Goal: Task Accomplishment & Management: Use online tool/utility

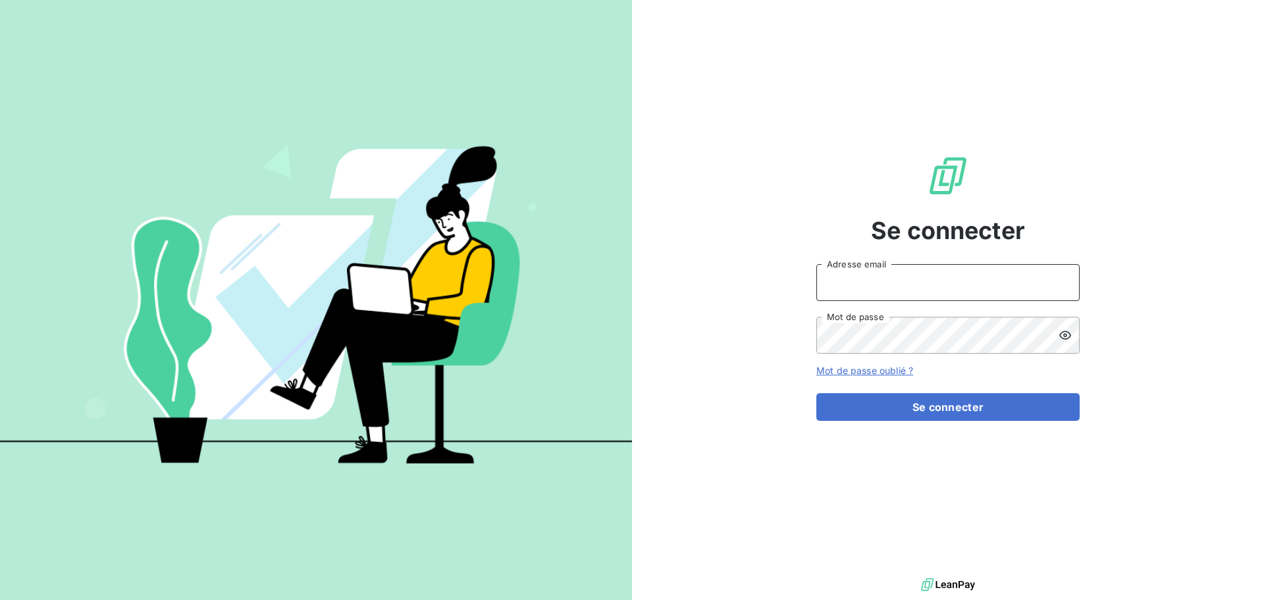
type input "[EMAIL_ADDRESS][DOMAIN_NAME]"
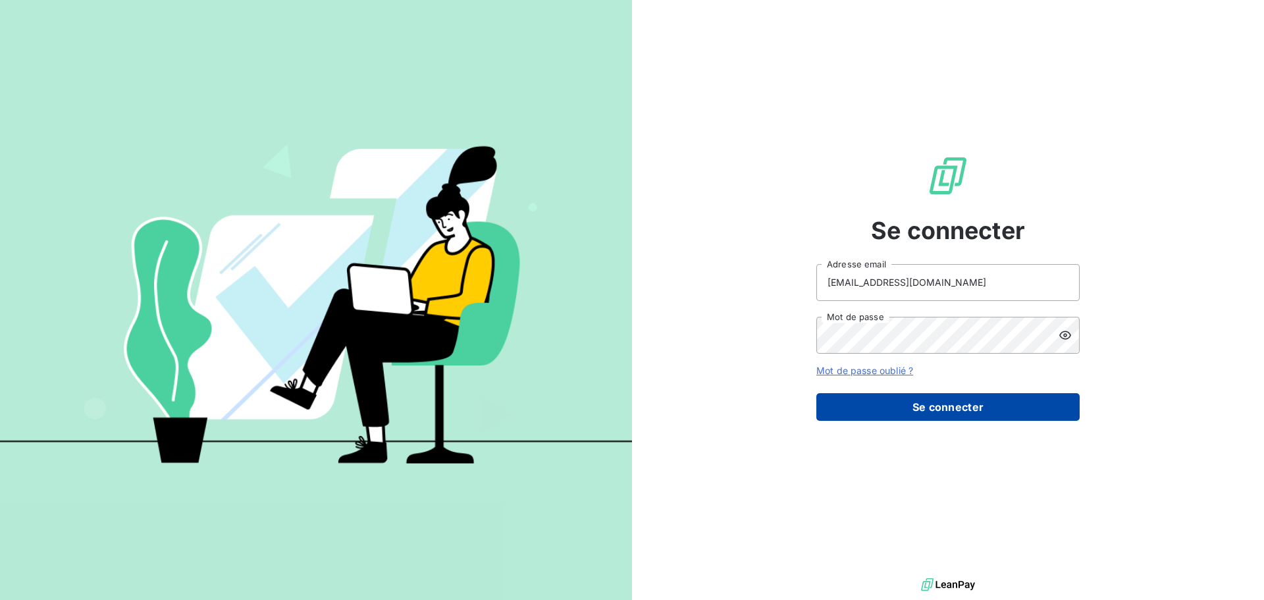
click at [953, 395] on button "Se connecter" at bounding box center [947, 407] width 263 height 28
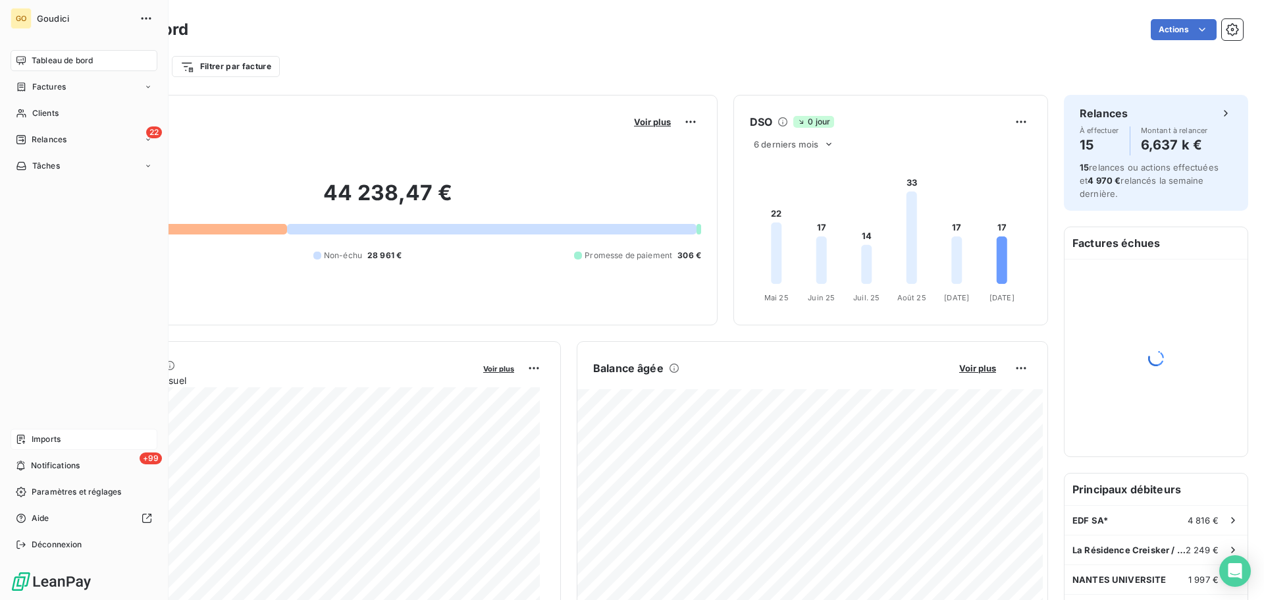
click at [44, 438] on span "Imports" at bounding box center [46, 439] width 29 height 12
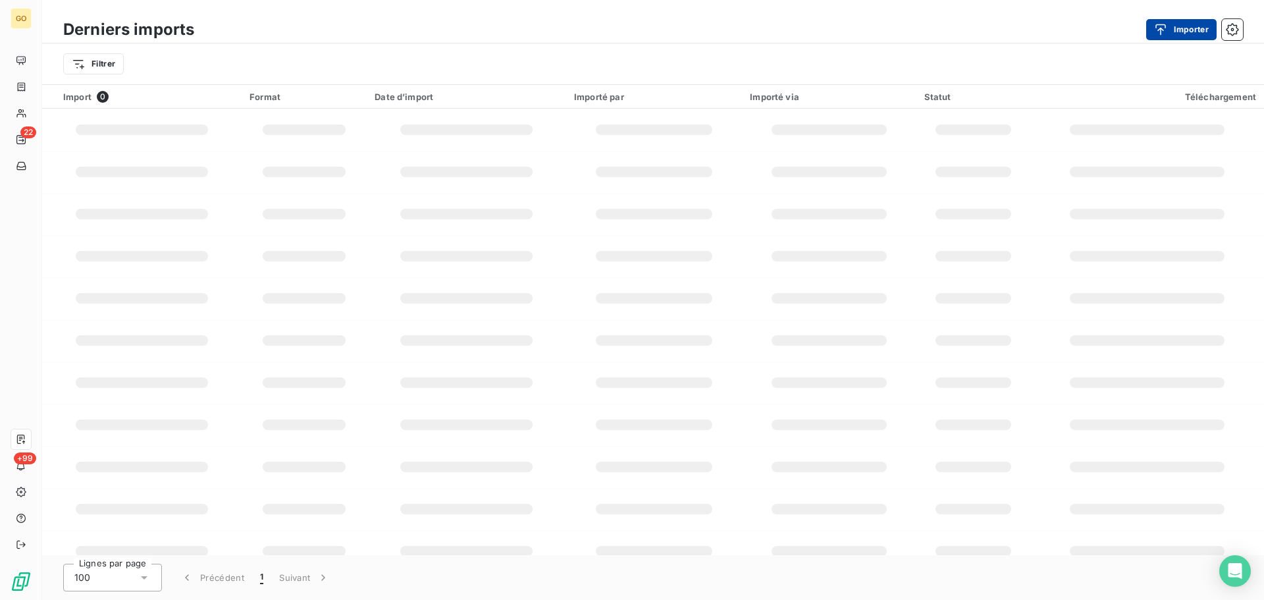
click at [1177, 30] on button "Importer" at bounding box center [1181, 29] width 70 height 21
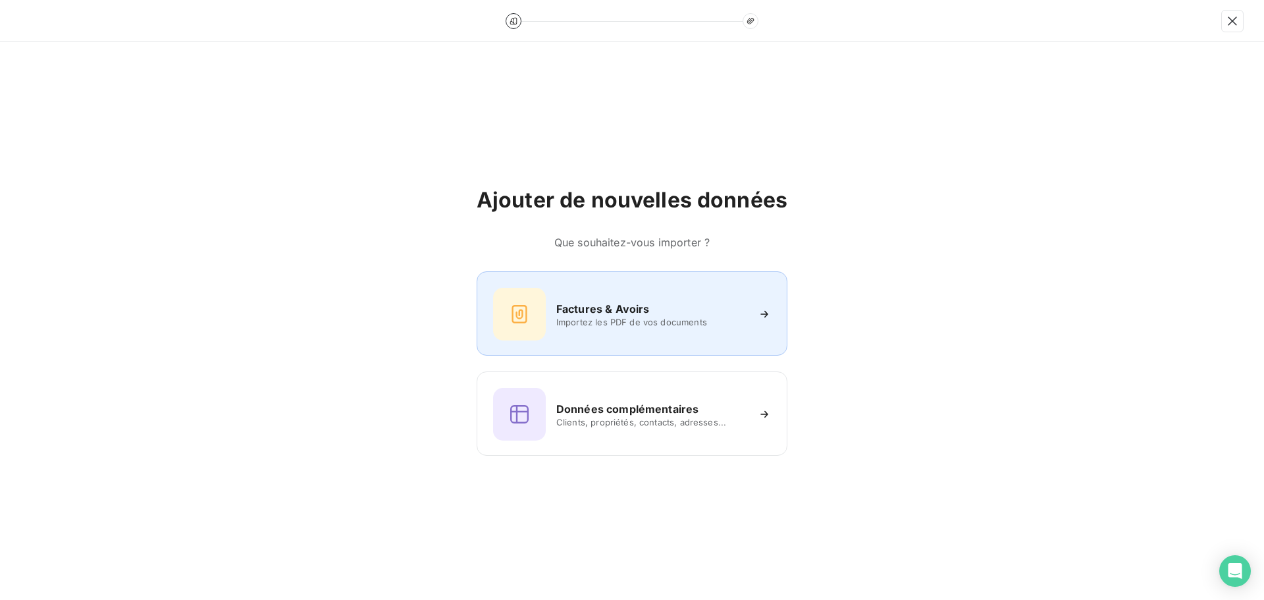
click at [626, 330] on div "Factures & Avoirs Importez les PDF de vos documents" at bounding box center [632, 314] width 278 height 53
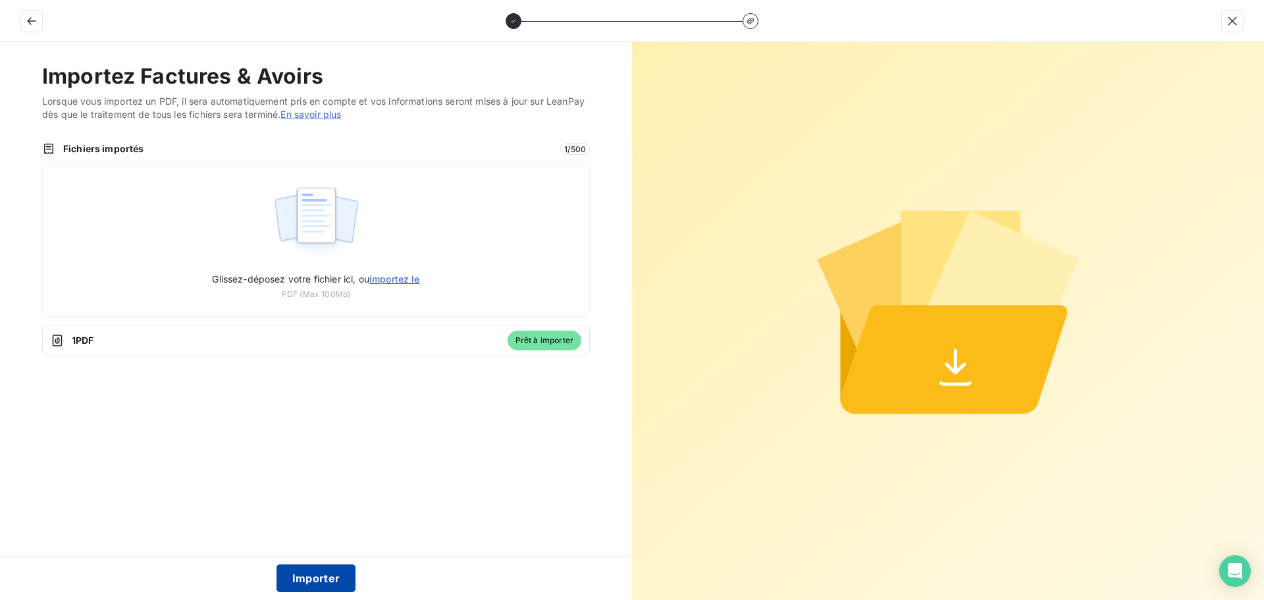
click at [349, 583] on button "Importer" at bounding box center [317, 578] width 80 height 28
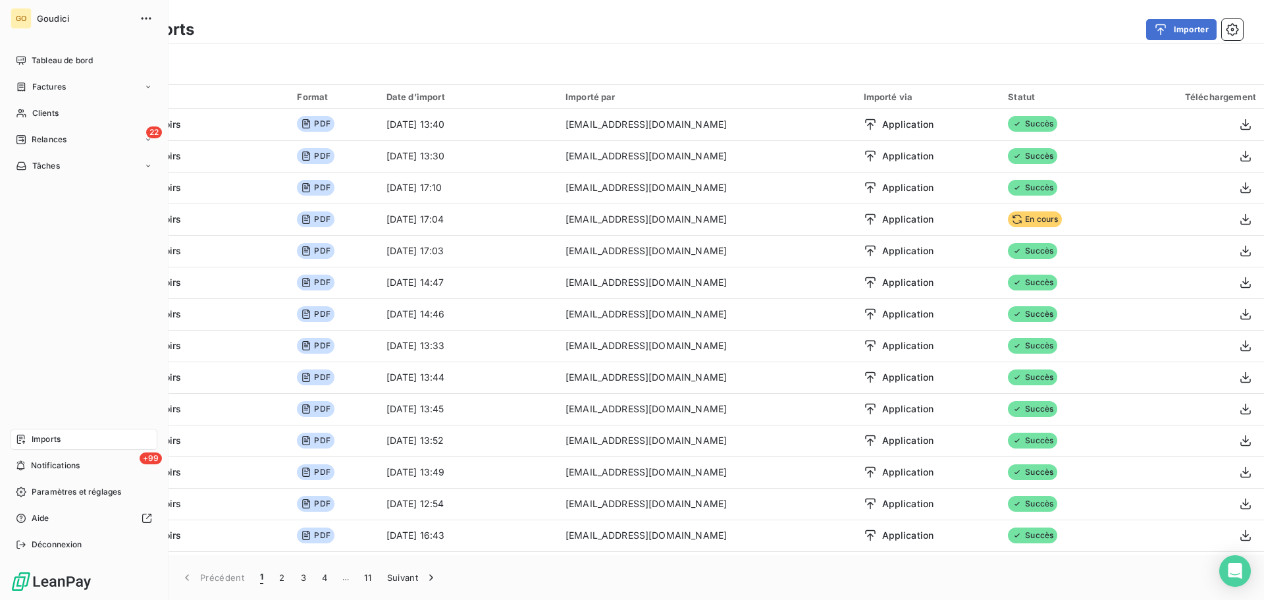
click at [45, 439] on span "Imports" at bounding box center [46, 439] width 29 height 12
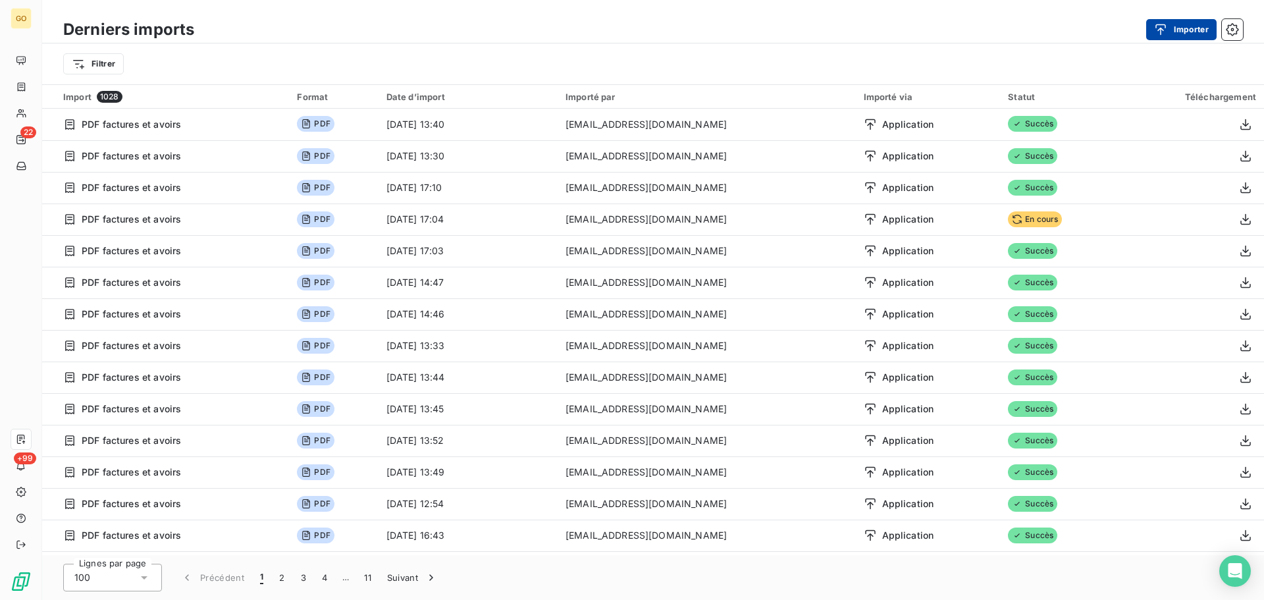
click at [1185, 33] on button "Importer" at bounding box center [1181, 29] width 70 height 21
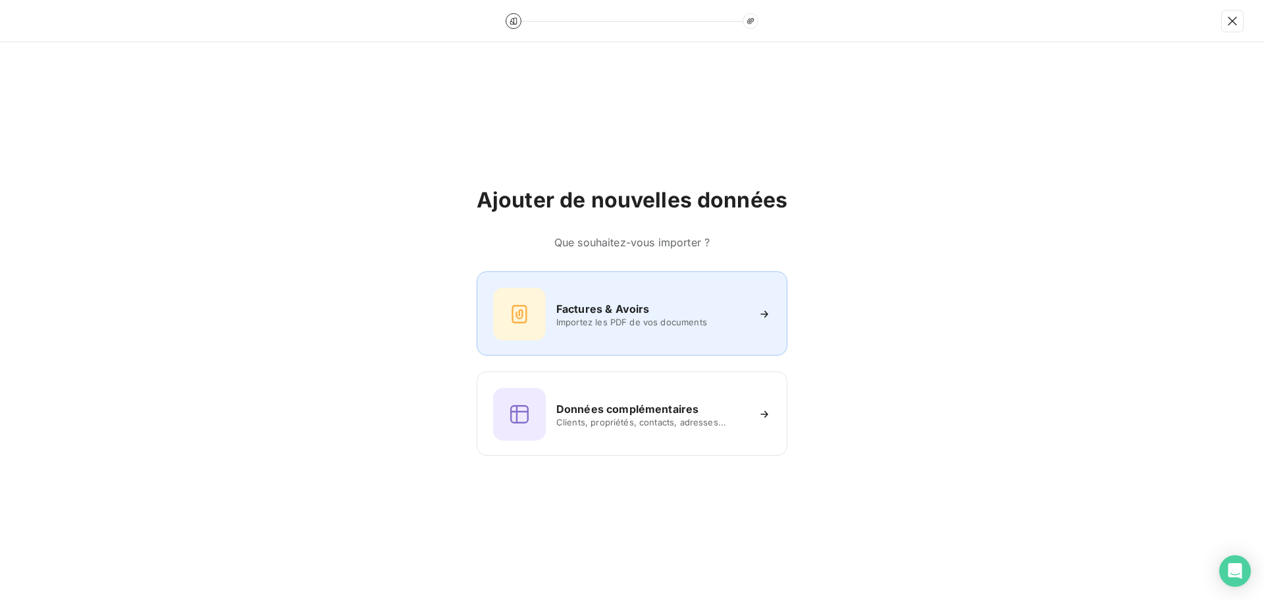
click at [571, 296] on div "Factures & Avoirs Importez les PDF de vos documents" at bounding box center [632, 314] width 278 height 53
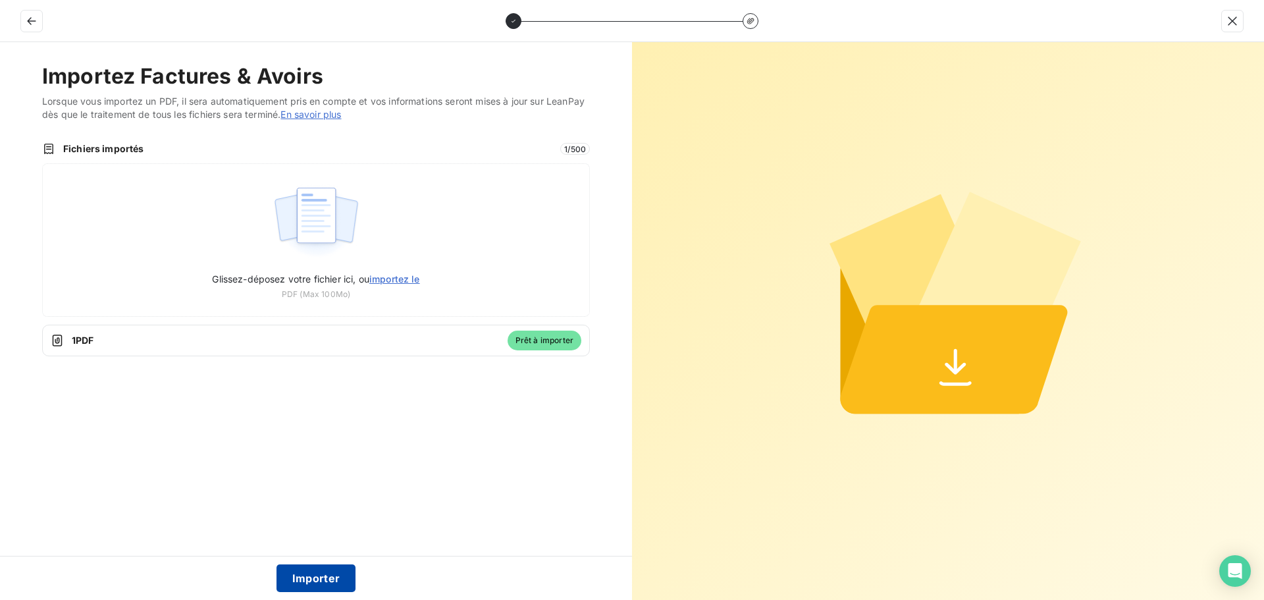
click at [331, 571] on button "Importer" at bounding box center [317, 578] width 80 height 28
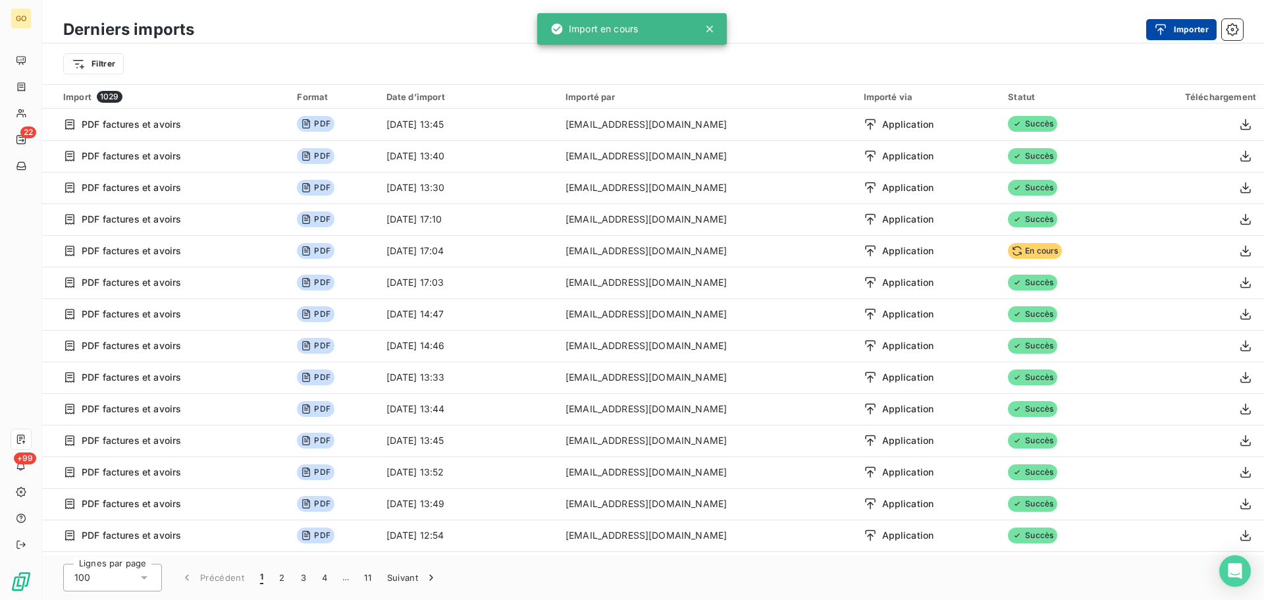
click at [1178, 24] on button "Importer" at bounding box center [1181, 29] width 70 height 21
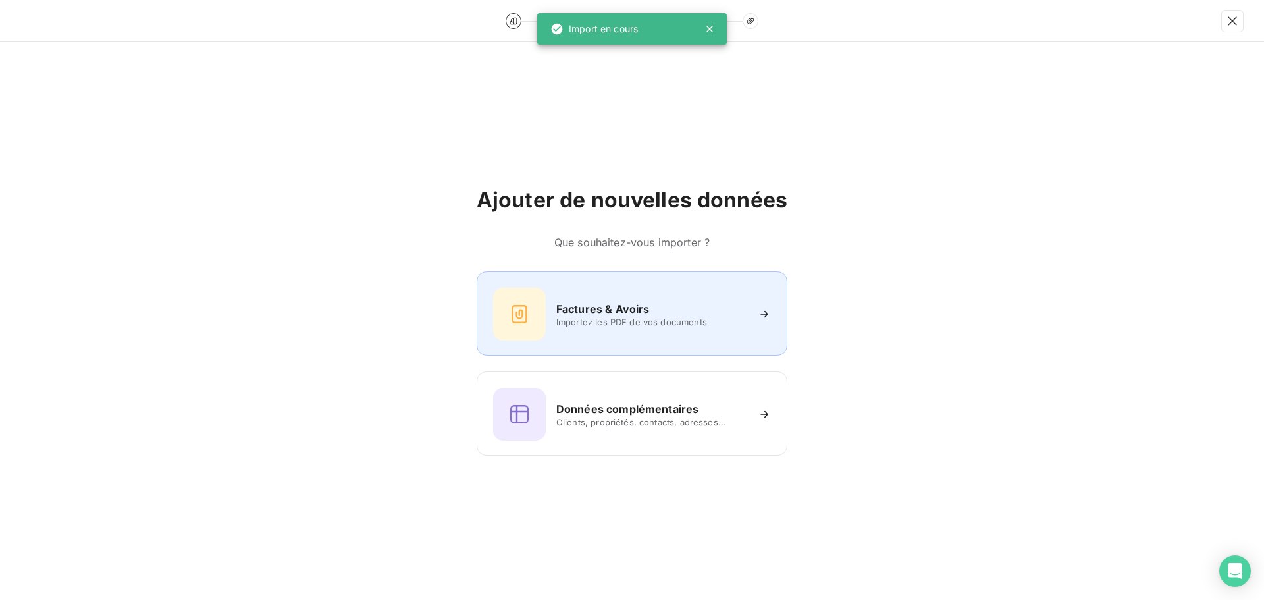
click at [610, 299] on div "Factures & Avoirs Importez les PDF de vos documents" at bounding box center [632, 314] width 278 height 53
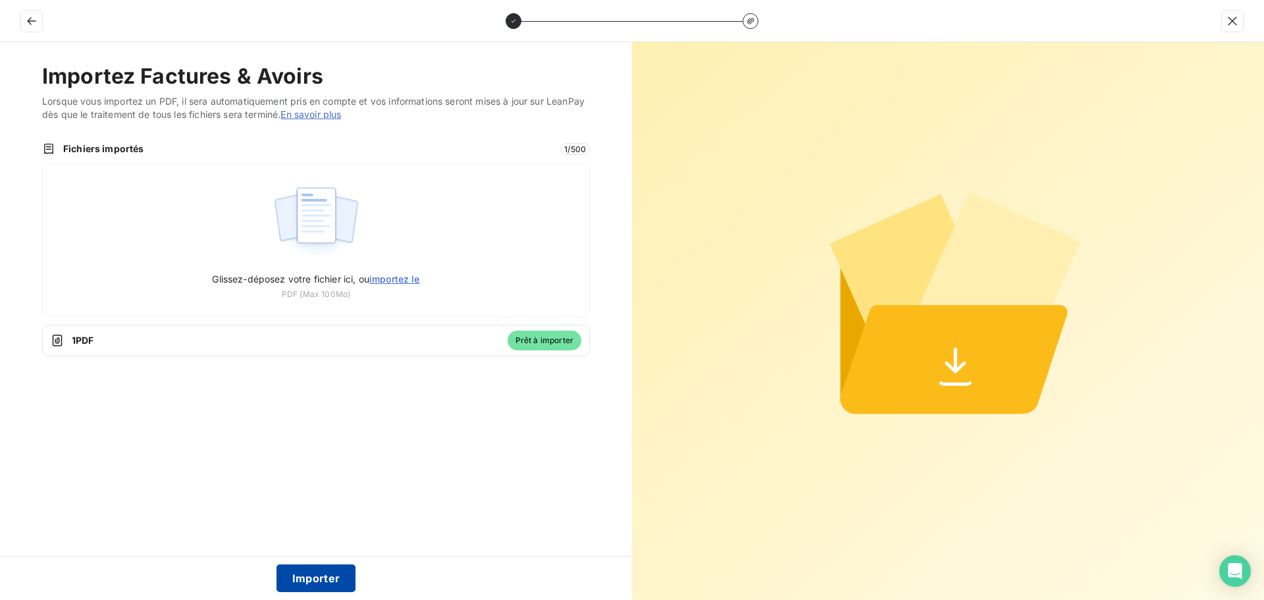
click at [322, 576] on button "Importer" at bounding box center [317, 578] width 80 height 28
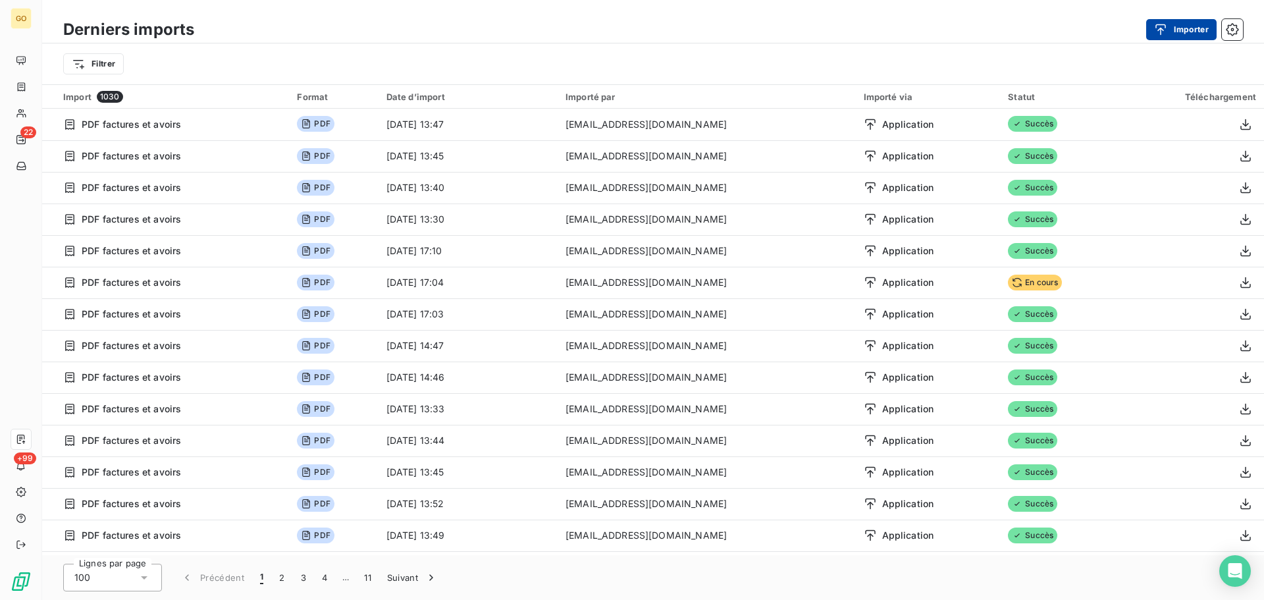
click at [1173, 25] on div "button" at bounding box center [1164, 29] width 20 height 13
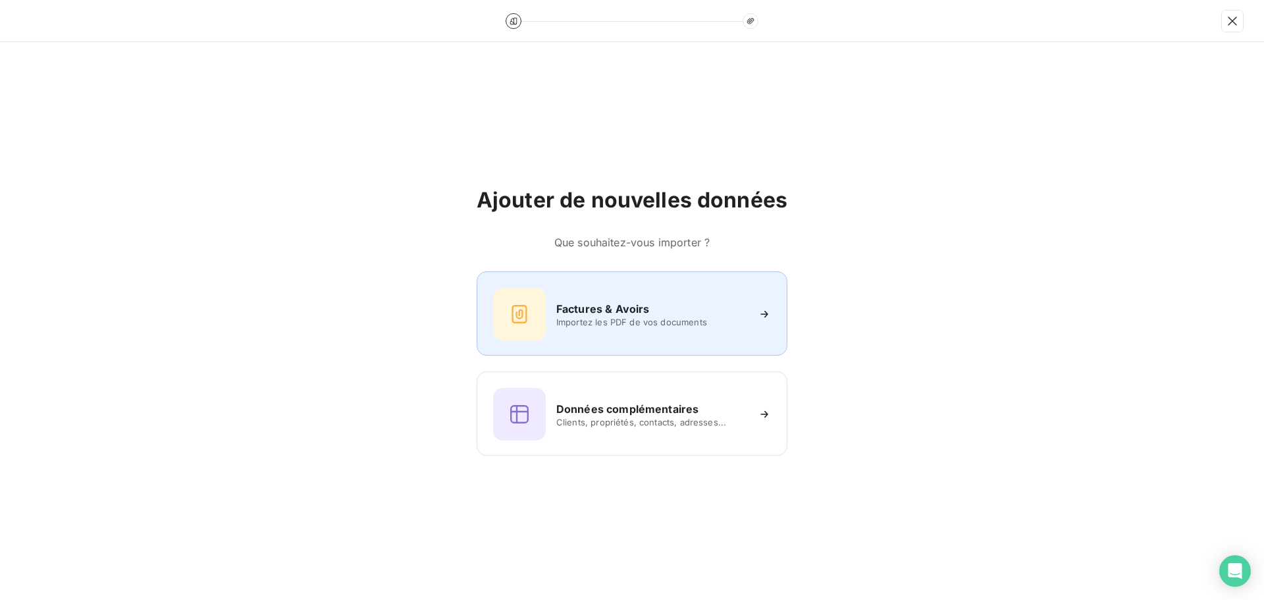
click at [639, 304] on h6 "Factures & Avoirs" at bounding box center [602, 309] width 93 height 16
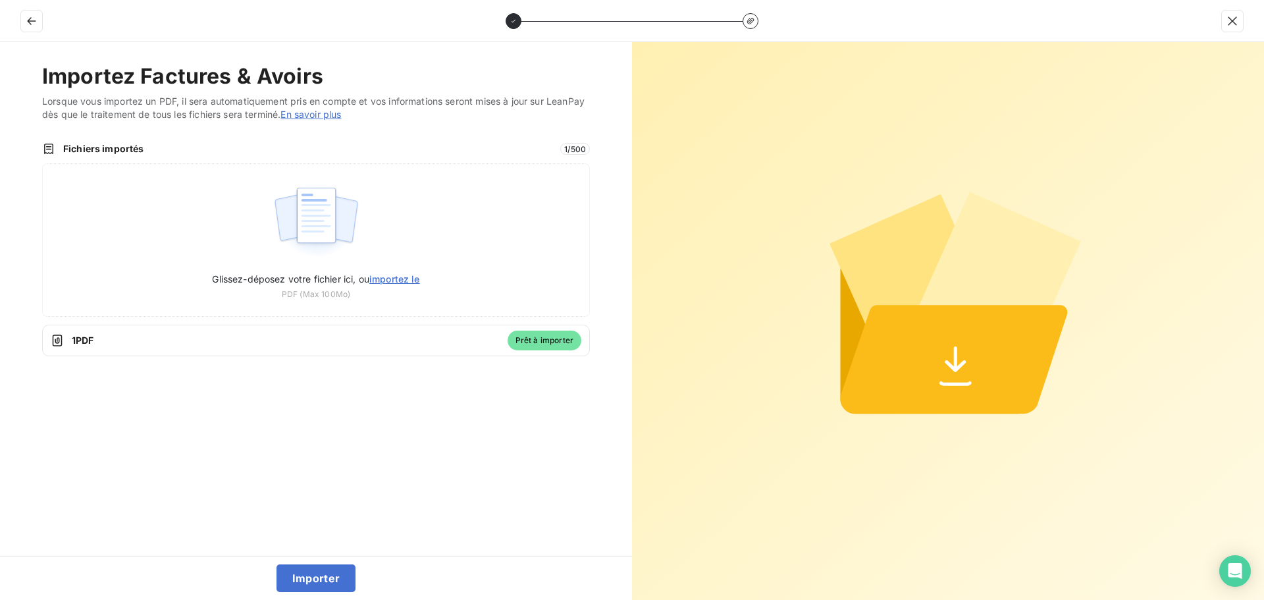
drag, startPoint x: 323, startPoint y: 575, endPoint x: 304, endPoint y: 549, distance: 32.5
click at [323, 575] on button "Importer" at bounding box center [317, 578] width 80 height 28
